Goal: Task Accomplishment & Management: Use online tool/utility

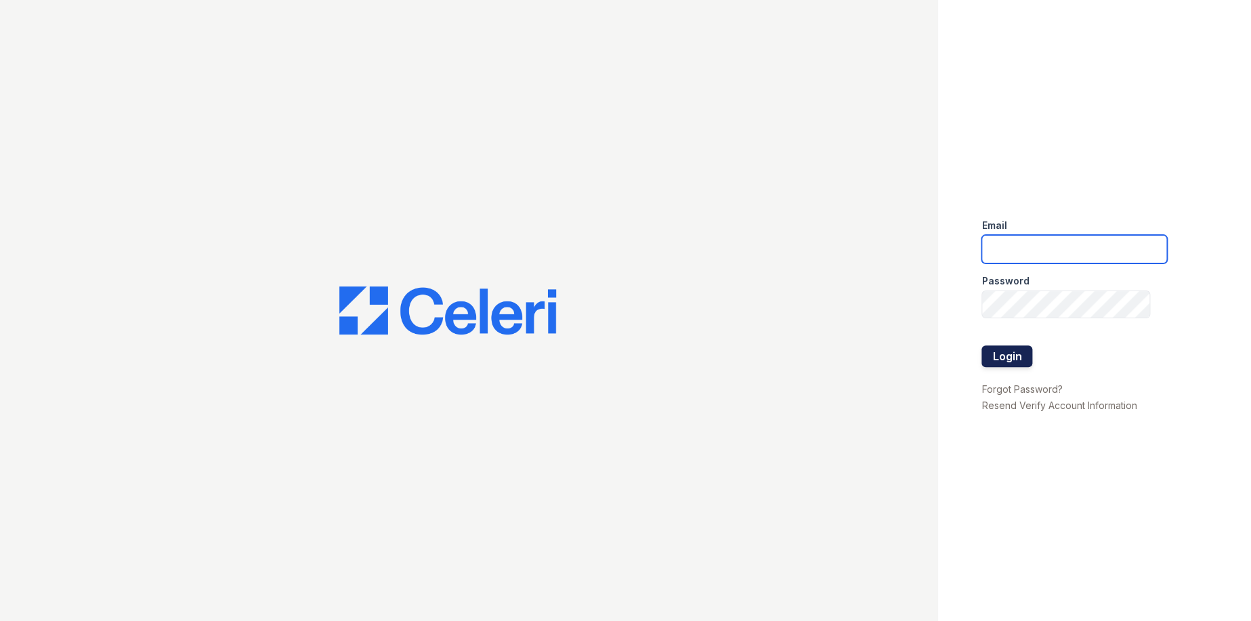
type input "[EMAIL_ADDRESS][DOMAIN_NAME]"
click at [1018, 347] on button "Login" at bounding box center [1006, 356] width 51 height 22
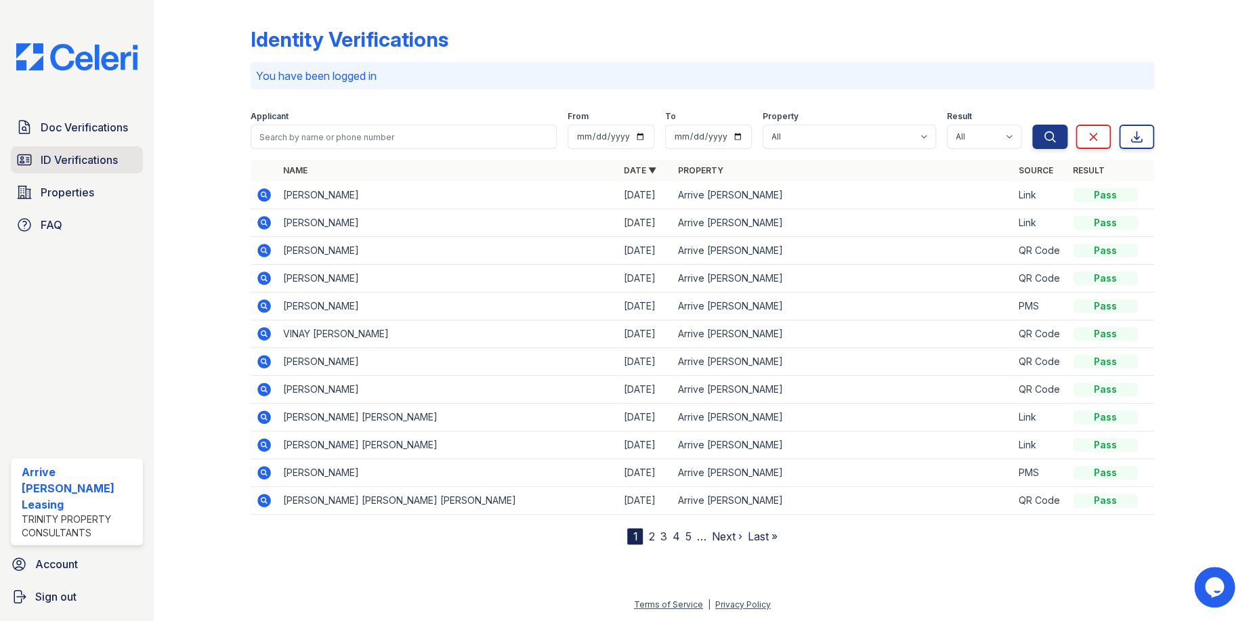
click at [102, 162] on span "ID Verifications" at bounding box center [79, 160] width 77 height 16
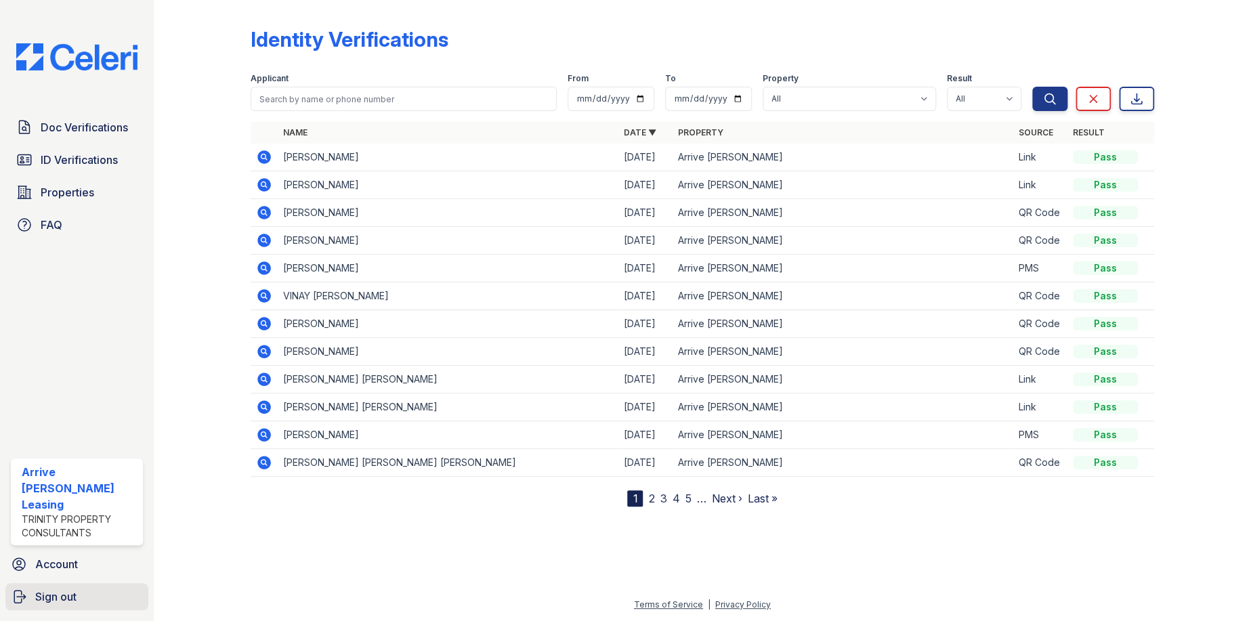
click at [62, 588] on span "Sign out" at bounding box center [55, 596] width 41 height 16
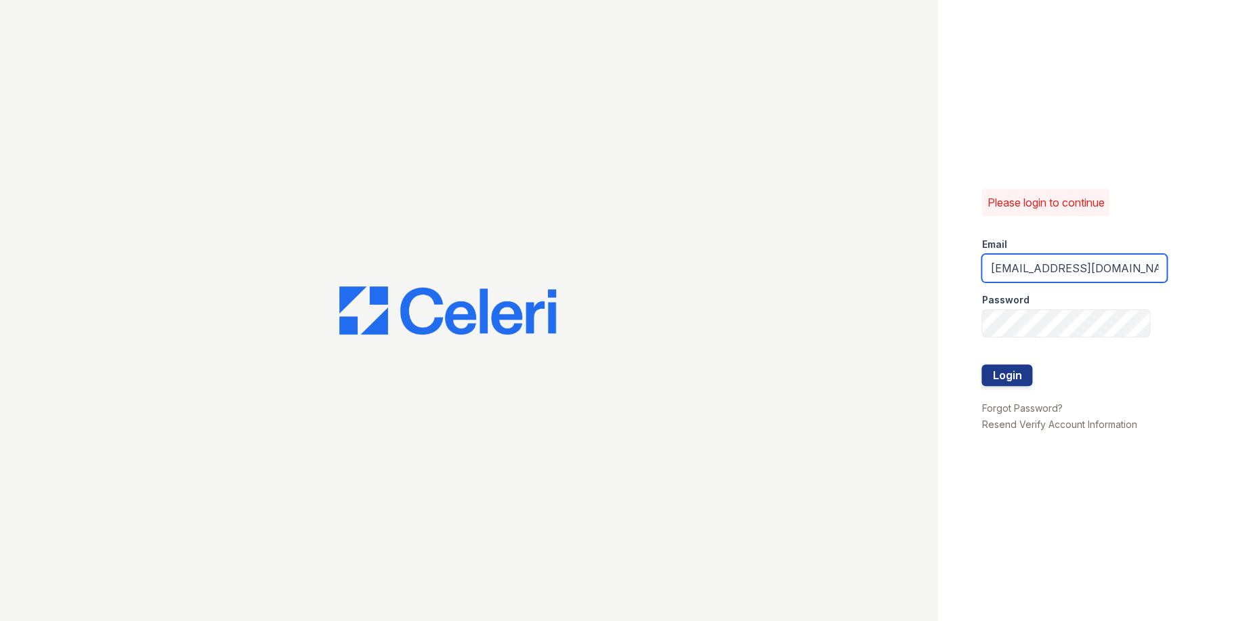
click at [1020, 270] on input "ArriveLaurieLane@Trinity-pm.com" at bounding box center [1074, 268] width 186 height 28
type input "Arriveattheretreat@Trinity-pm.com"
click at [1021, 377] on button "Login" at bounding box center [1006, 375] width 51 height 22
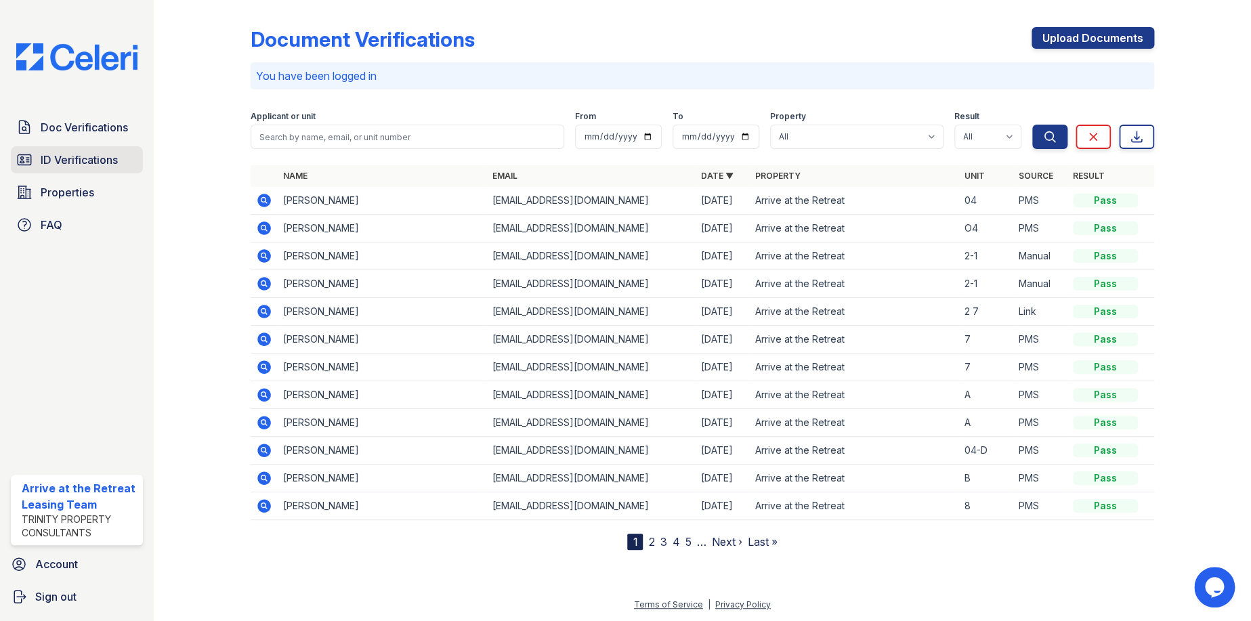
click at [93, 155] on span "ID Verifications" at bounding box center [79, 160] width 77 height 16
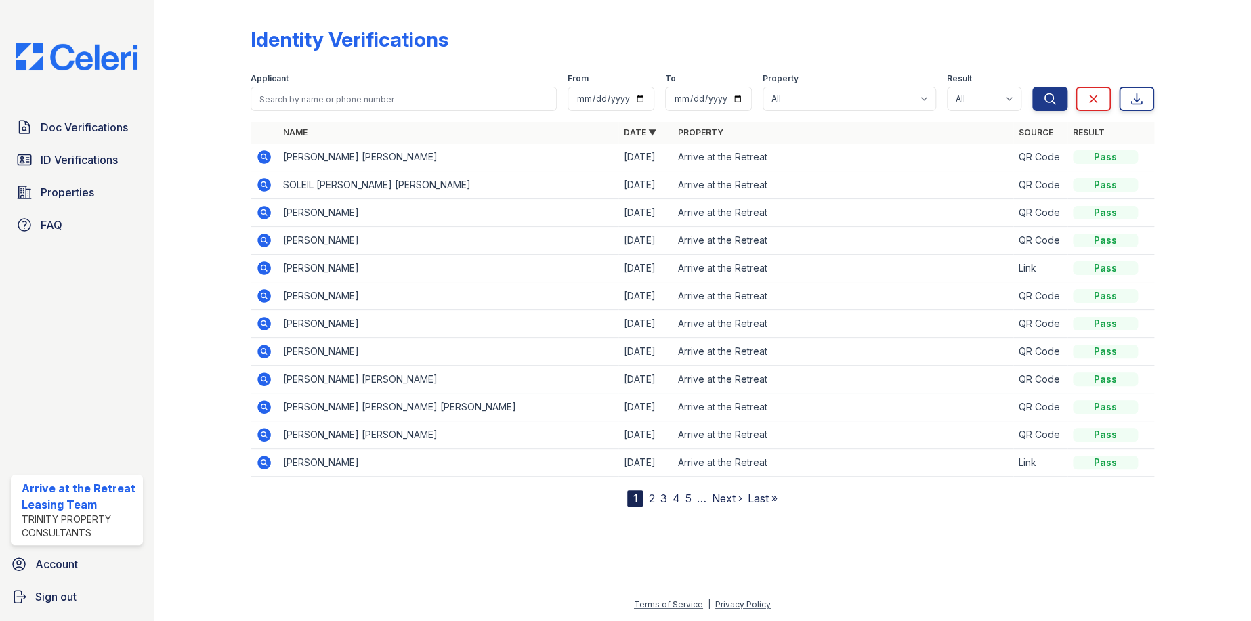
click at [265, 160] on icon at bounding box center [264, 157] width 14 height 14
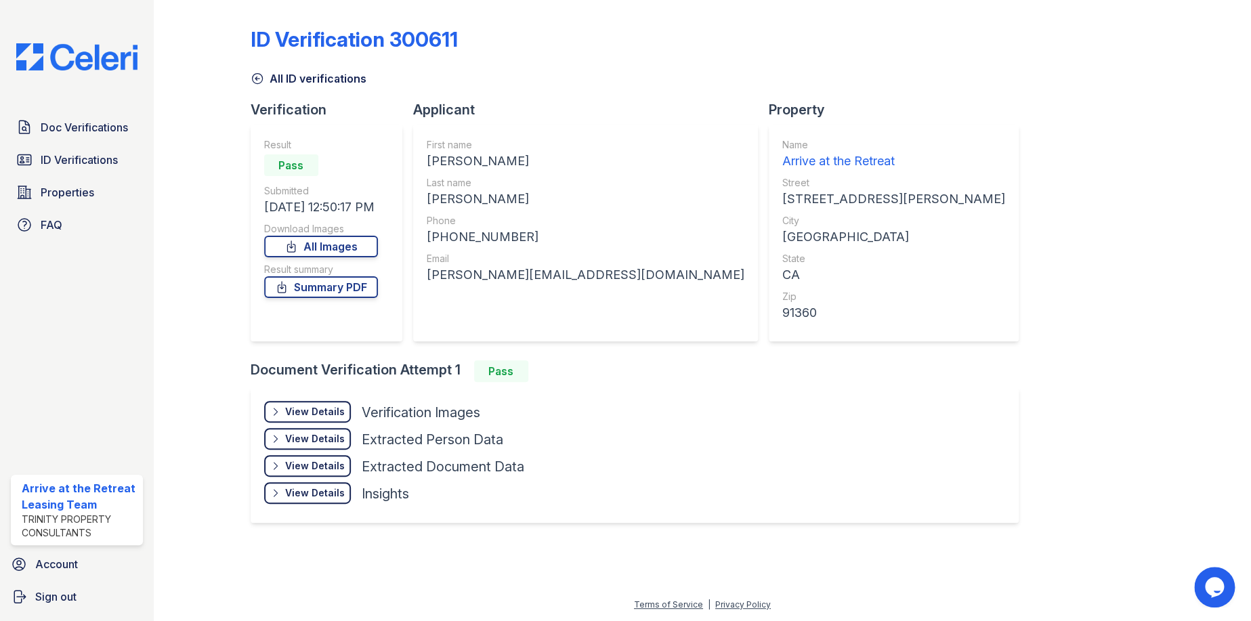
click at [484, 241] on div "[PHONE_NUMBER]" at bounding box center [586, 236] width 318 height 19
click at [484, 240] on div "[PHONE_NUMBER]" at bounding box center [586, 236] width 318 height 19
copy div "12087210966"
click at [493, 279] on div "[PERSON_NAME][EMAIL_ADDRESS][DOMAIN_NAME]" at bounding box center [586, 274] width 318 height 19
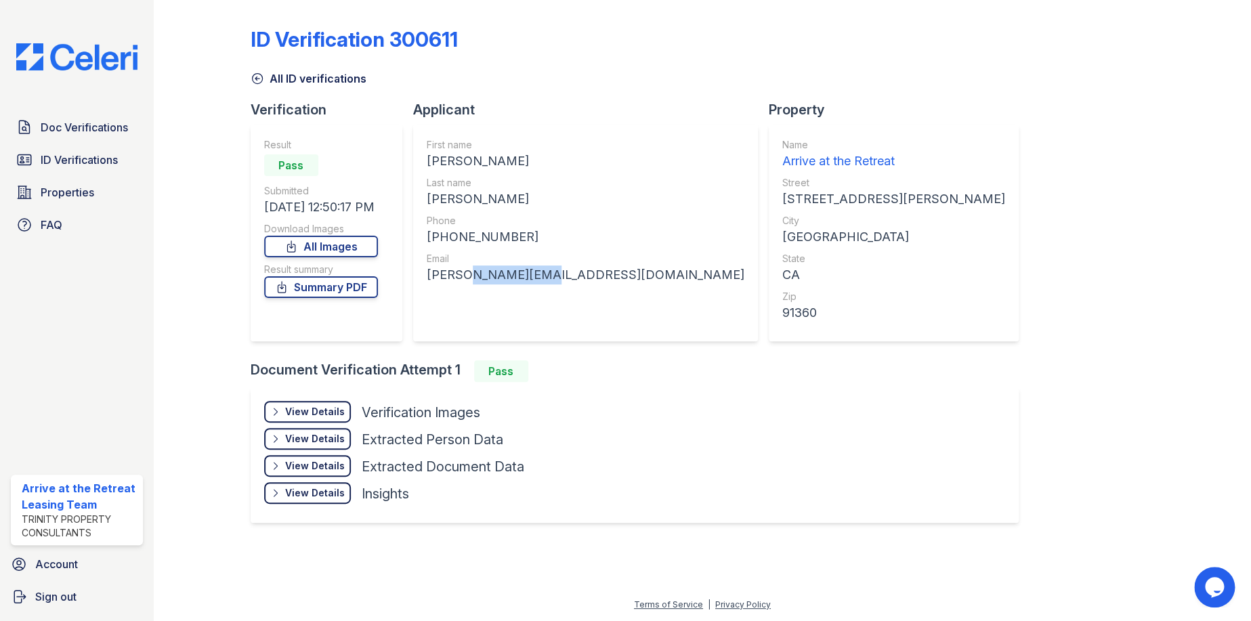
drag, startPoint x: 493, startPoint y: 279, endPoint x: 504, endPoint y: 276, distance: 11.3
click at [504, 276] on div "[PERSON_NAME][EMAIL_ADDRESS][DOMAIN_NAME]" at bounding box center [586, 274] width 318 height 19
click at [503, 276] on div "[PERSON_NAME][EMAIL_ADDRESS][DOMAIN_NAME]" at bounding box center [586, 274] width 318 height 19
copy div "[PERSON_NAME][EMAIL_ADDRESS][DOMAIN_NAME]"
